Goal: Find contact information: Find contact information

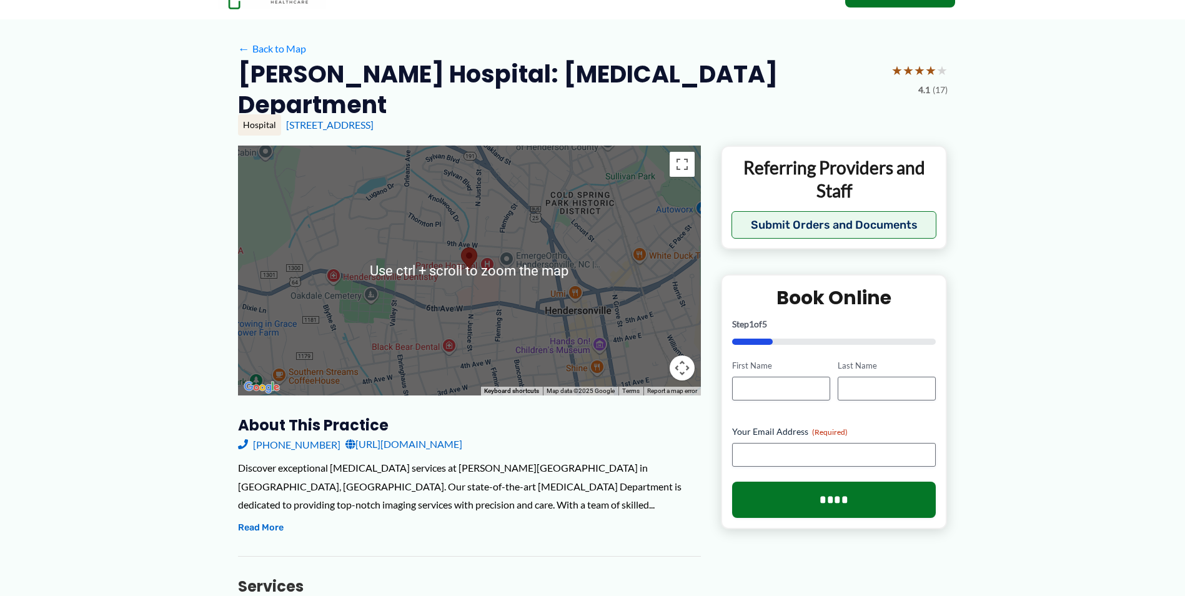
scroll to position [125, 0]
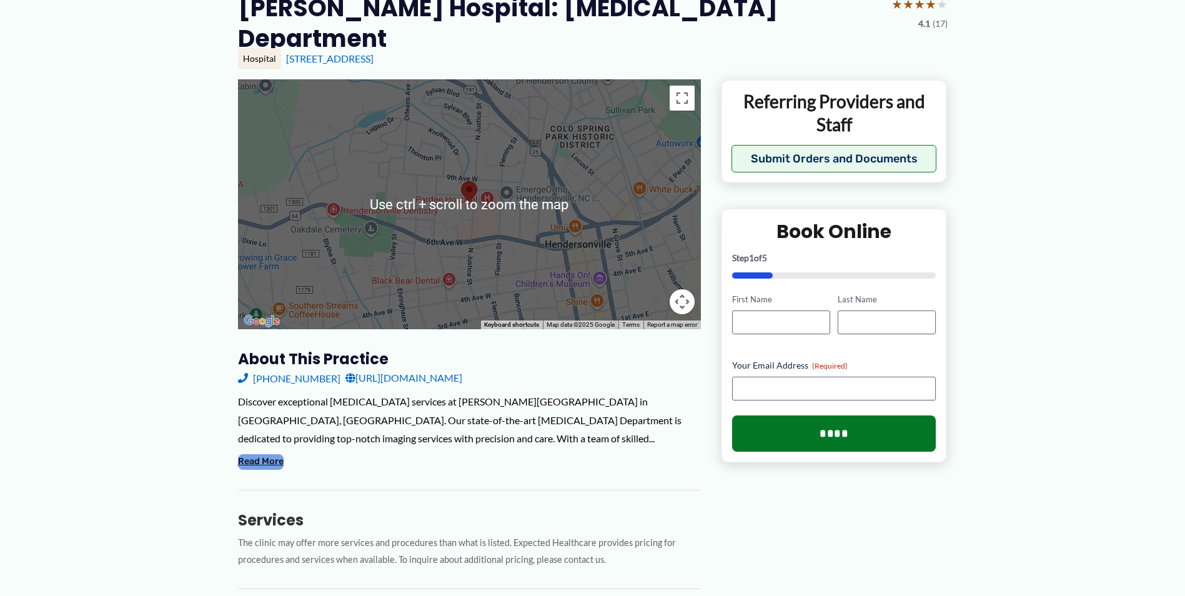
click at [261, 454] on button "Read More" at bounding box center [261, 461] width 46 height 15
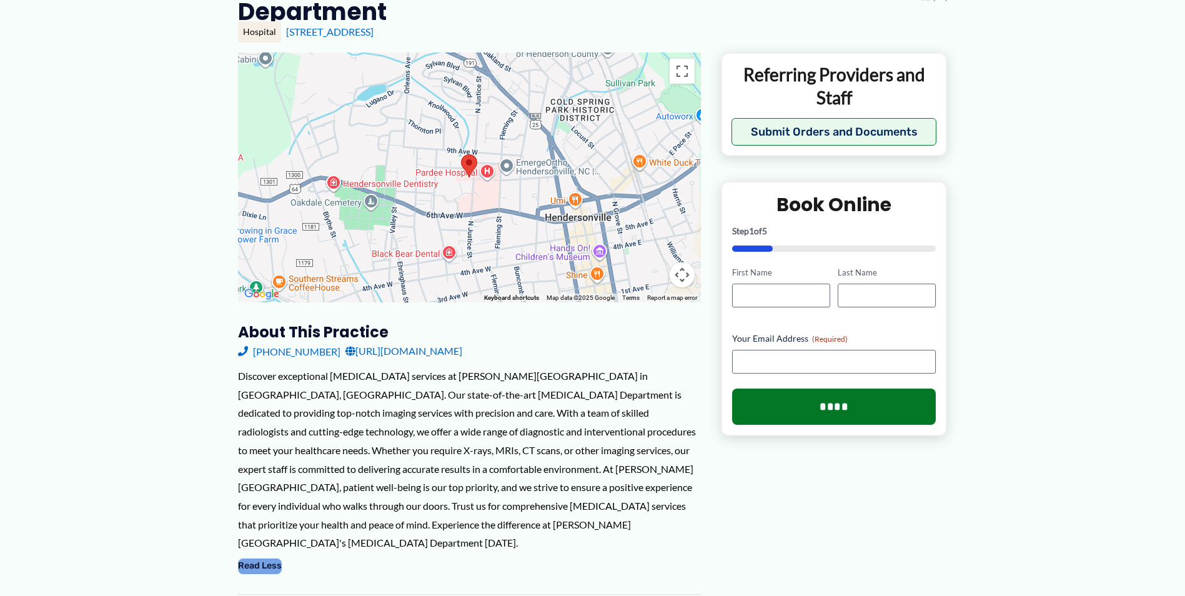
scroll to position [0, 0]
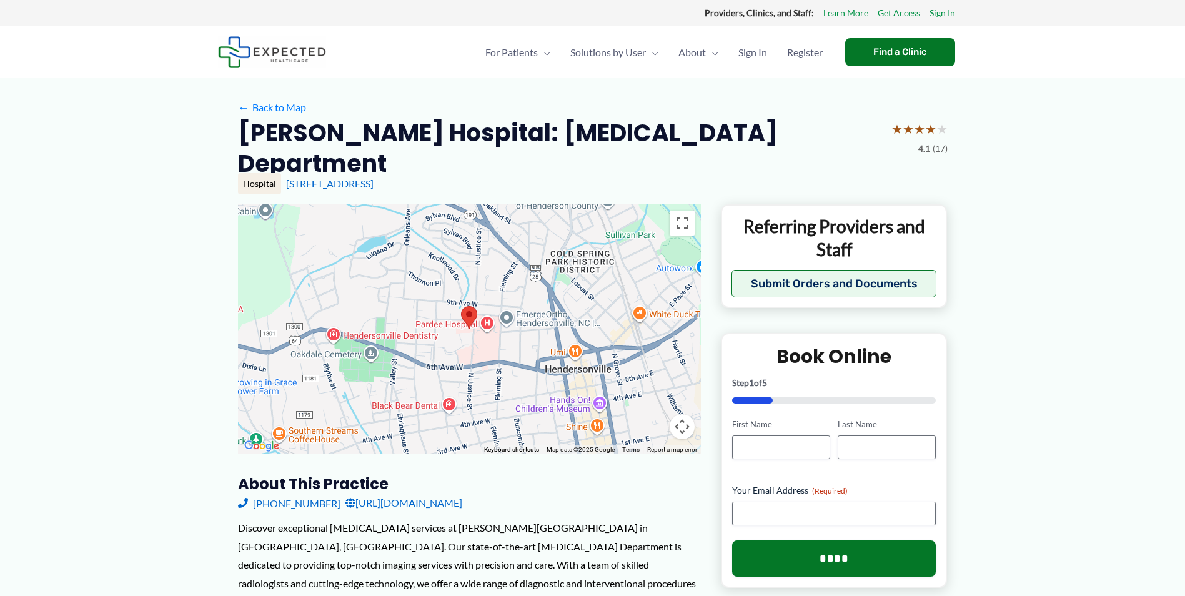
click at [462, 493] on link "[URL][DOMAIN_NAME]" at bounding box center [403, 502] width 117 height 19
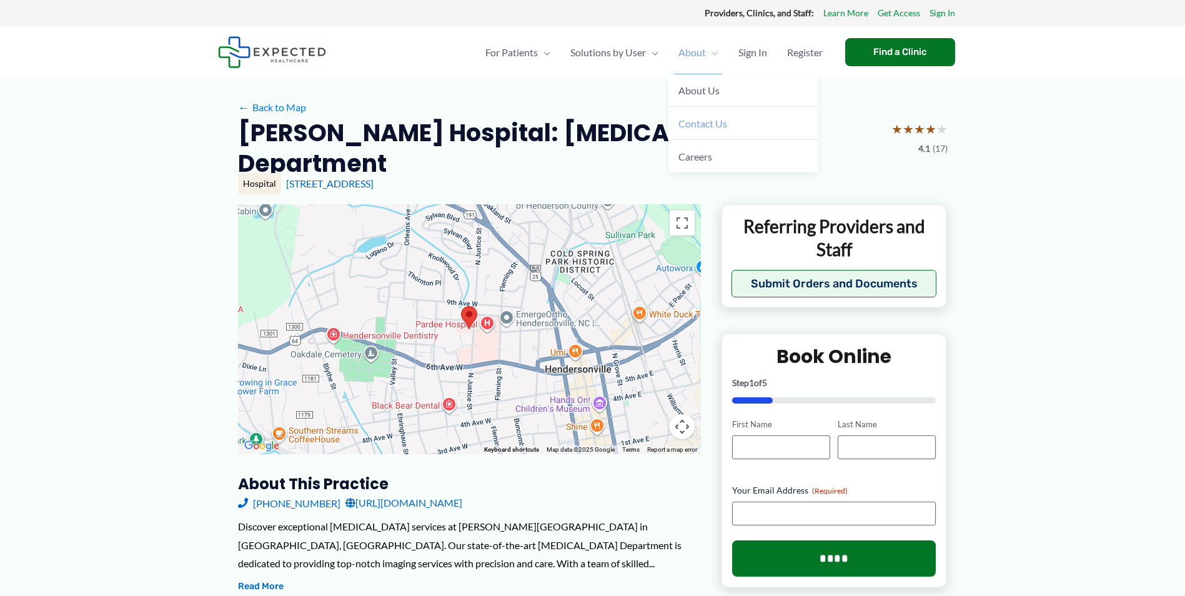
click at [726, 121] on link "Contact Us" at bounding box center [743, 123] width 150 height 33
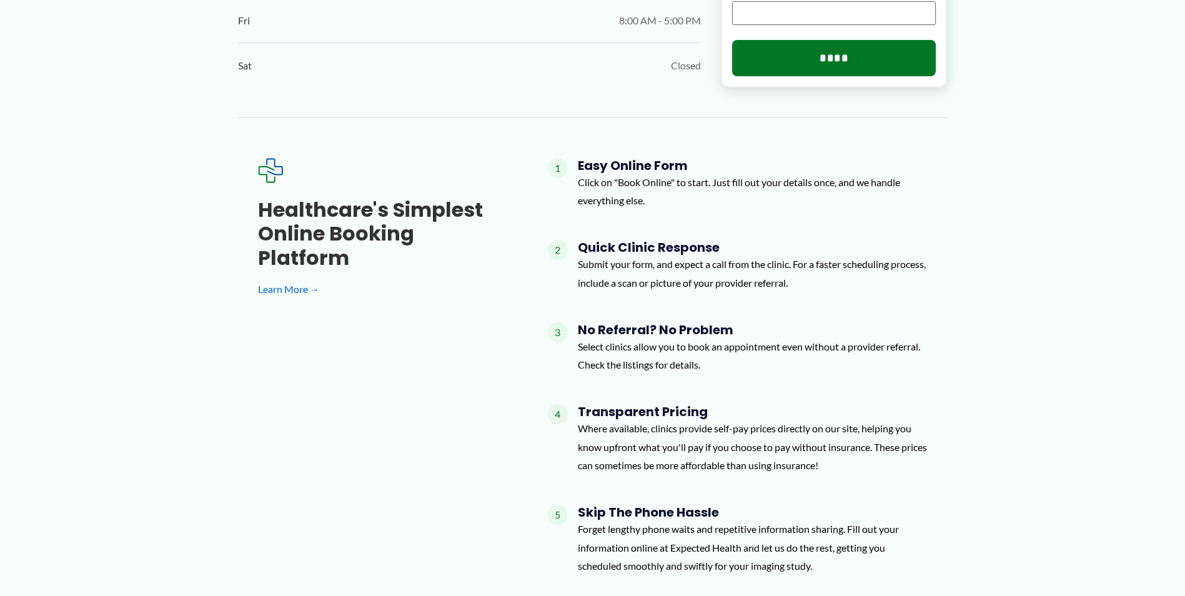
scroll to position [969, 0]
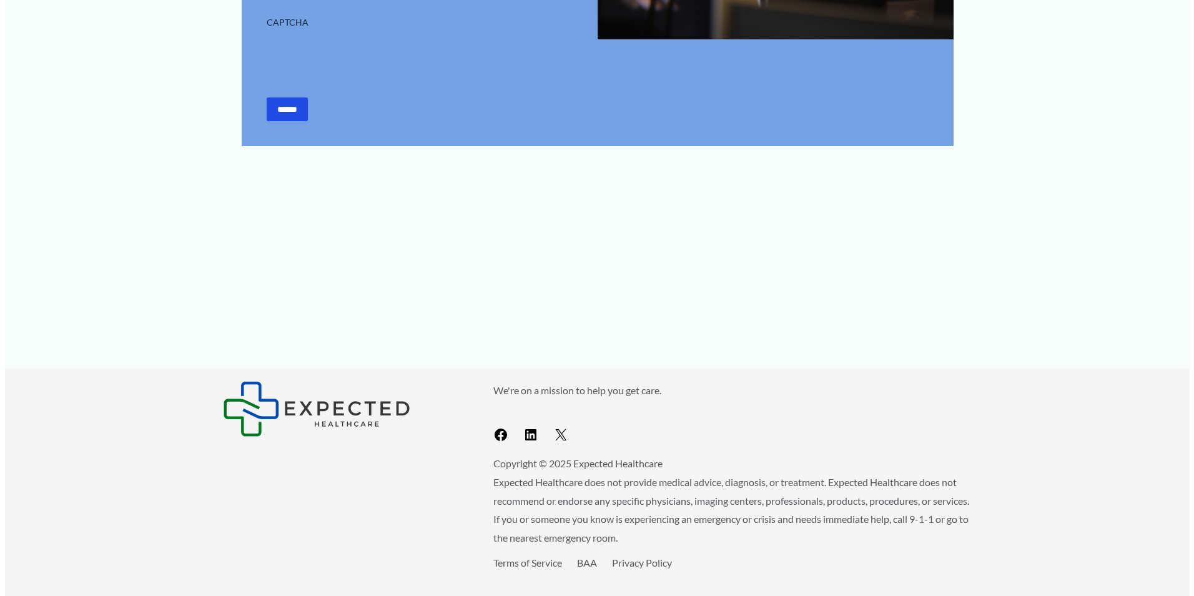
scroll to position [250, 0]
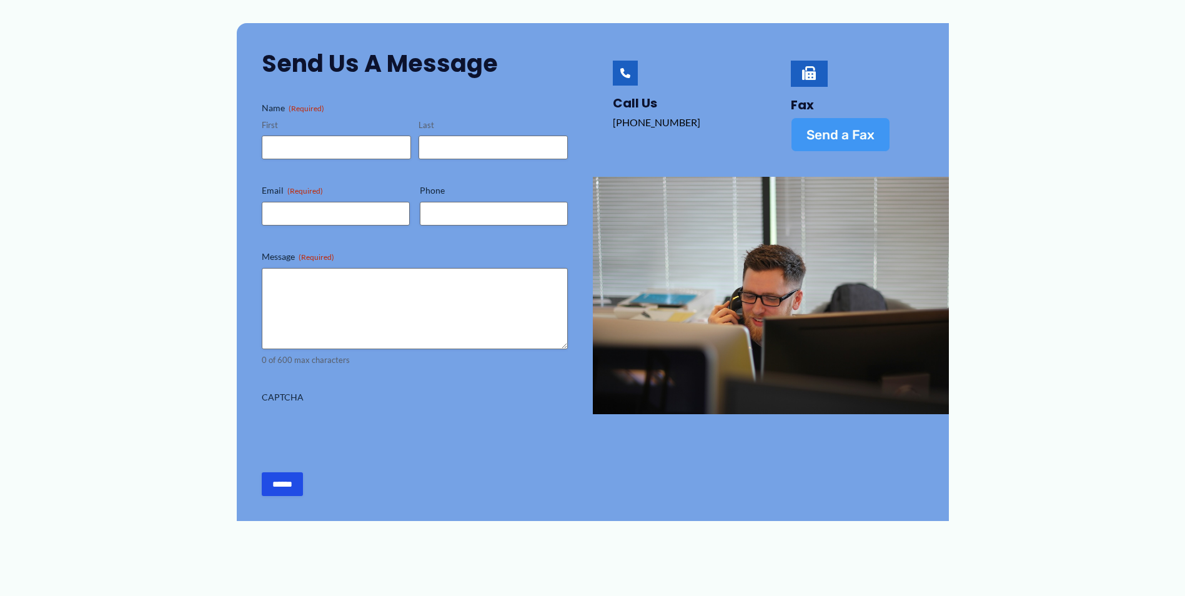
click at [848, 142] on link "Send a Fax" at bounding box center [840, 134] width 99 height 34
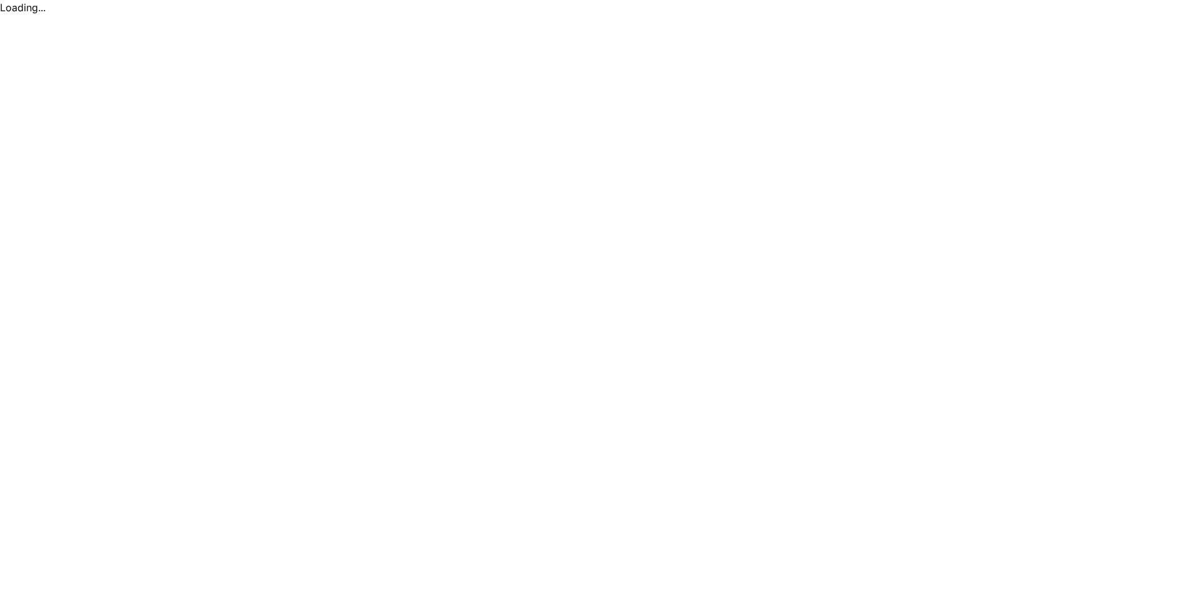
scroll to position [0, 0]
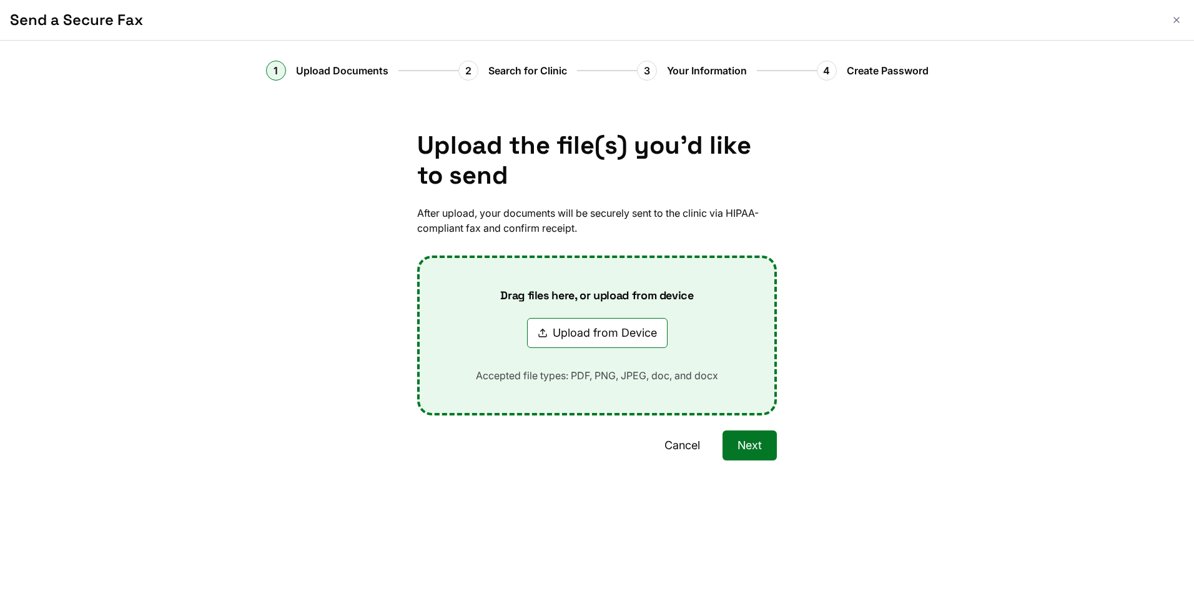
click at [470, 72] on div "2" at bounding box center [468, 71] width 20 height 20
drag, startPoint x: 470, startPoint y: 72, endPoint x: 643, endPoint y: 124, distance: 180.2
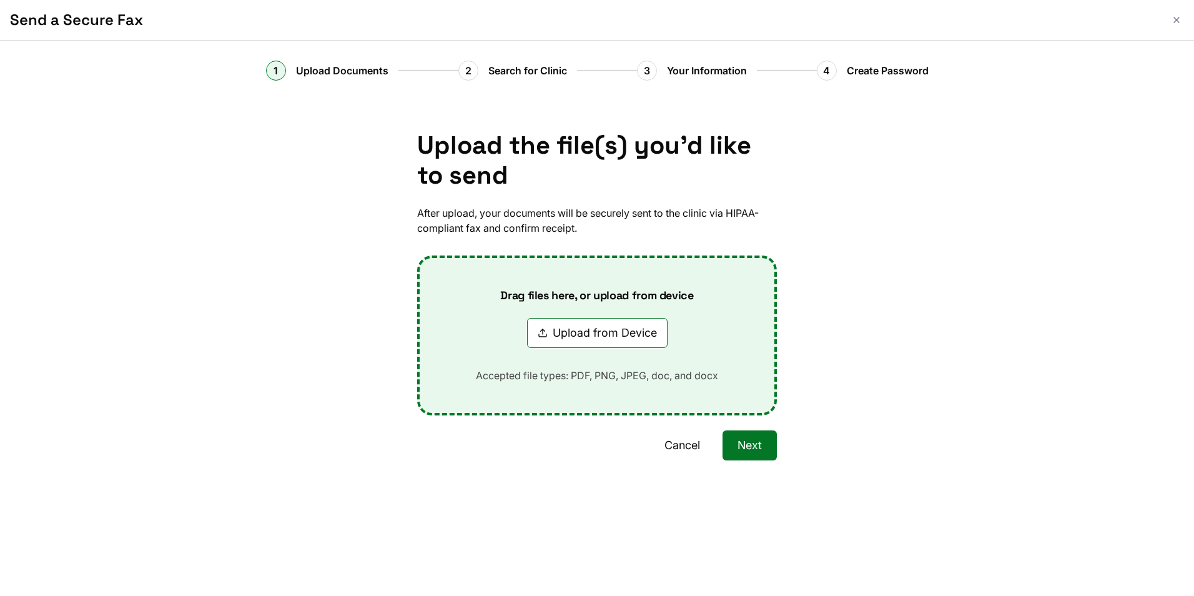
click at [643, 124] on div "Upload the file(s) you'd like to send After upload, your documents will be secu…" at bounding box center [597, 318] width 1194 height 405
